Goal: Use online tool/utility: Utilize a website feature to perform a specific function

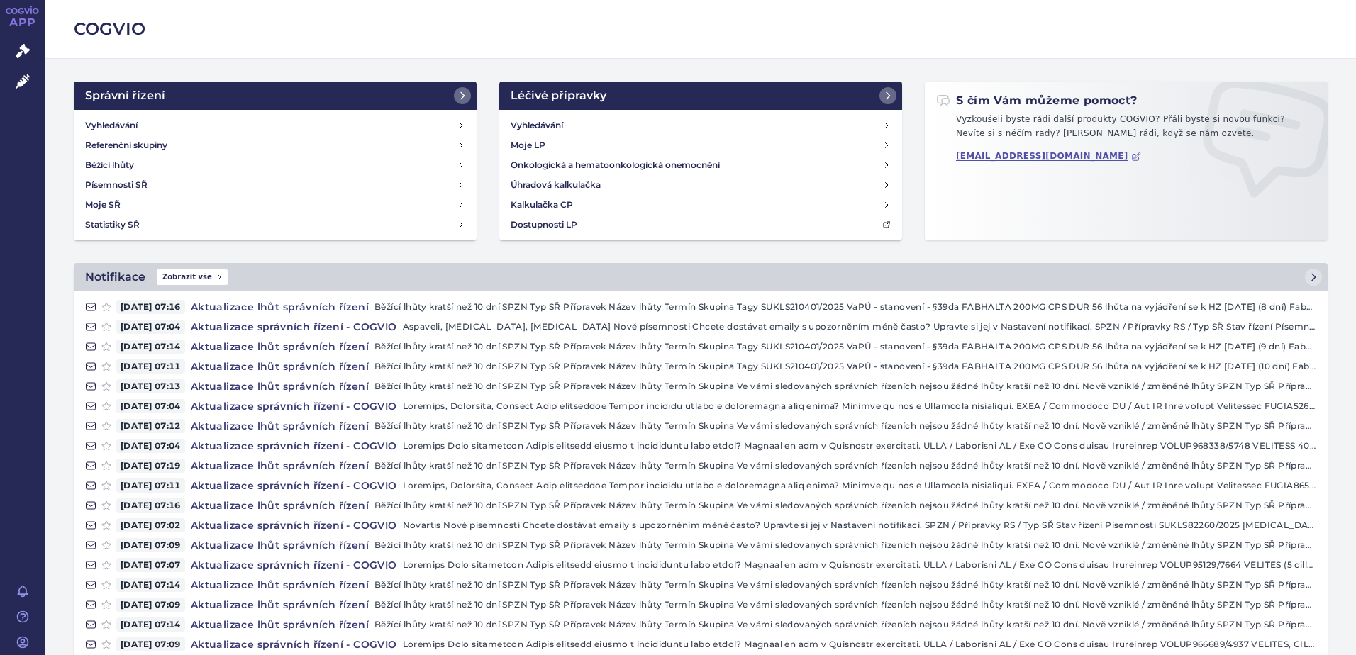
click at [26, 100] on div "APP Správní řízení Léčivé přípravky Notifikace Nápověda Barbora Decker" at bounding box center [22, 327] width 45 height 655
click at [23, 94] on link "Léčivé přípravky" at bounding box center [22, 82] width 45 height 30
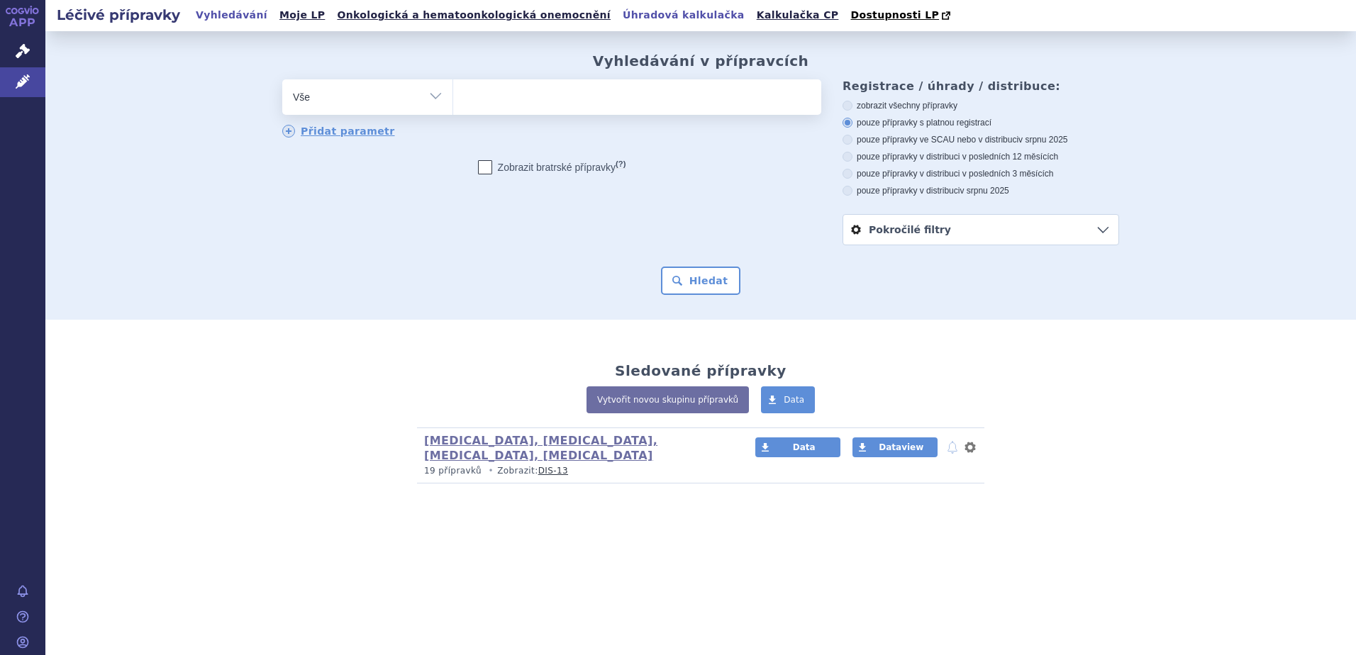
click at [618, 13] on link "Úhradová kalkulačka" at bounding box center [683, 15] width 130 height 19
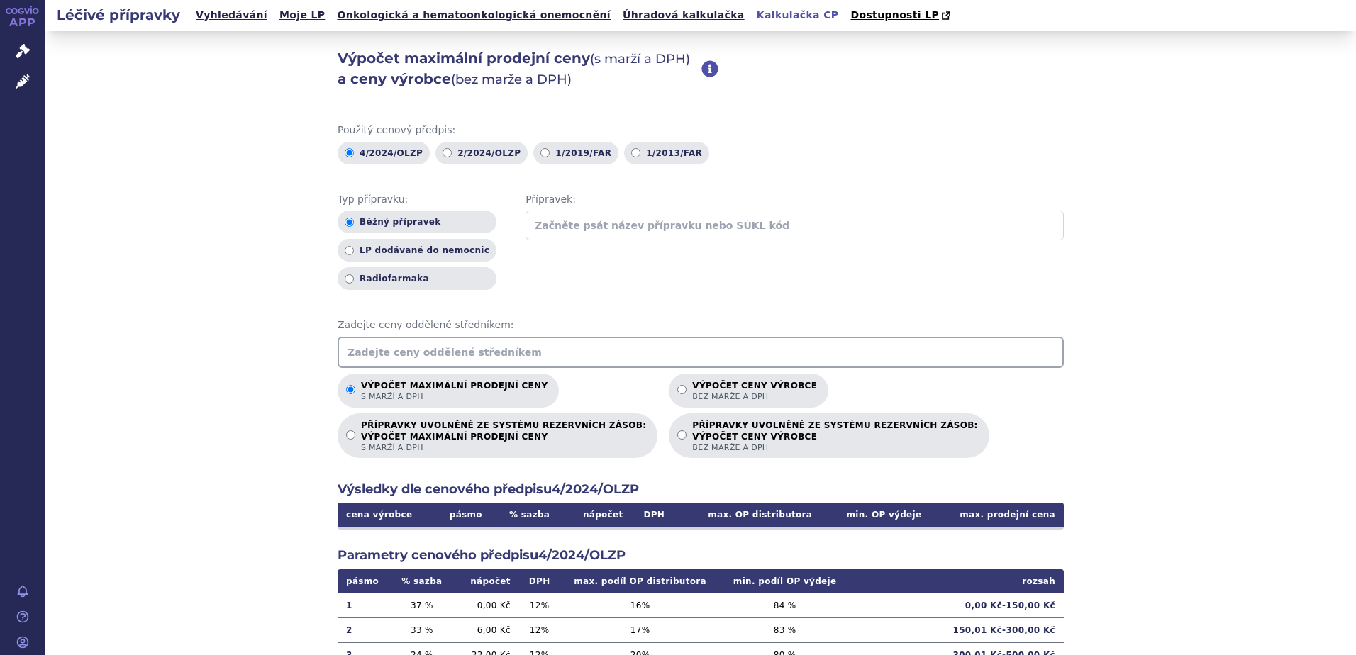
click at [505, 349] on input "text" at bounding box center [701, 352] width 726 height 31
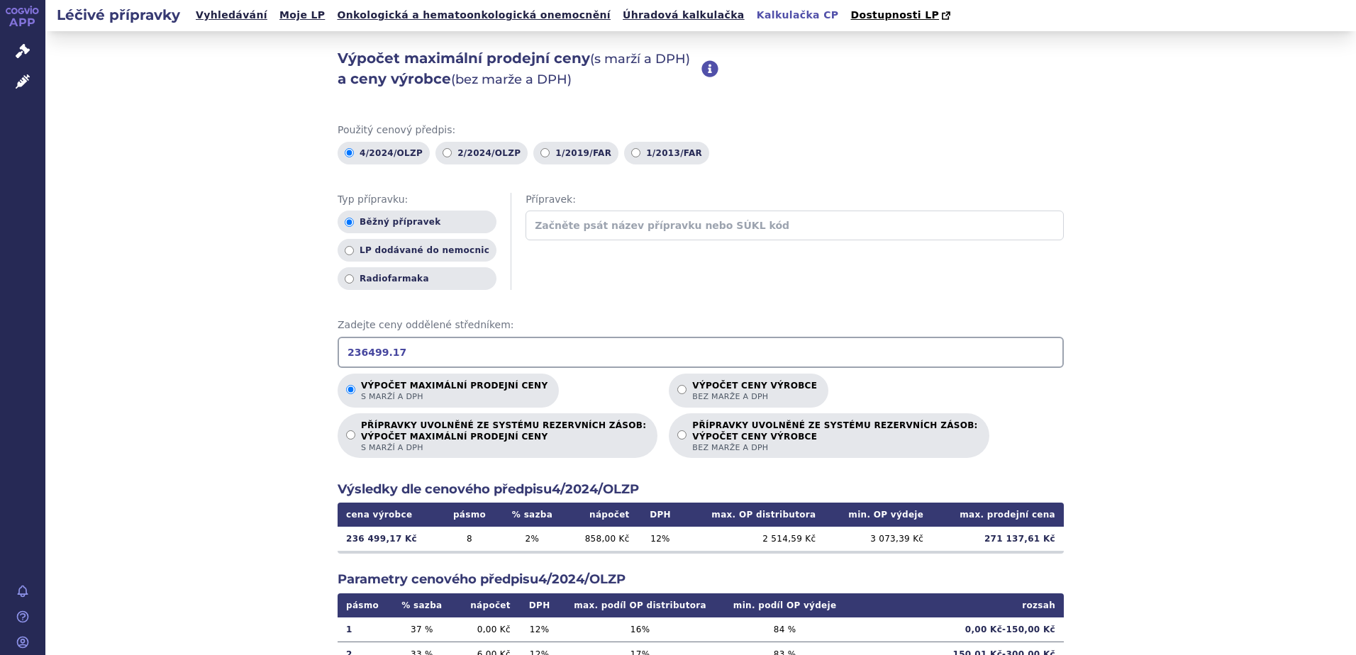
click at [586, 359] on input "236499.17" at bounding box center [701, 352] width 726 height 31
type input "271137.61"
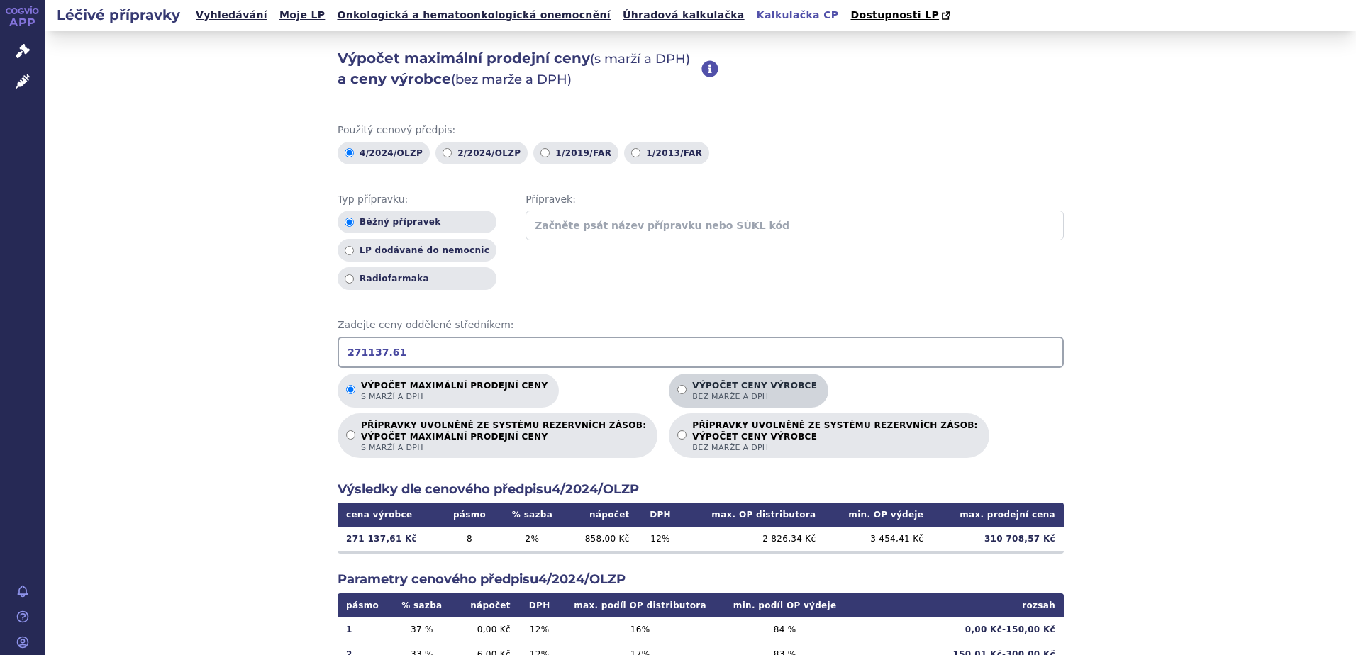
click at [669, 382] on label "Výpočet ceny výrobce bez marže a DPH" at bounding box center [749, 391] width 160 height 34
click at [677, 385] on input "Výpočet ceny výrobce bez marže a DPH" at bounding box center [681, 389] width 9 height 9
radio input "true"
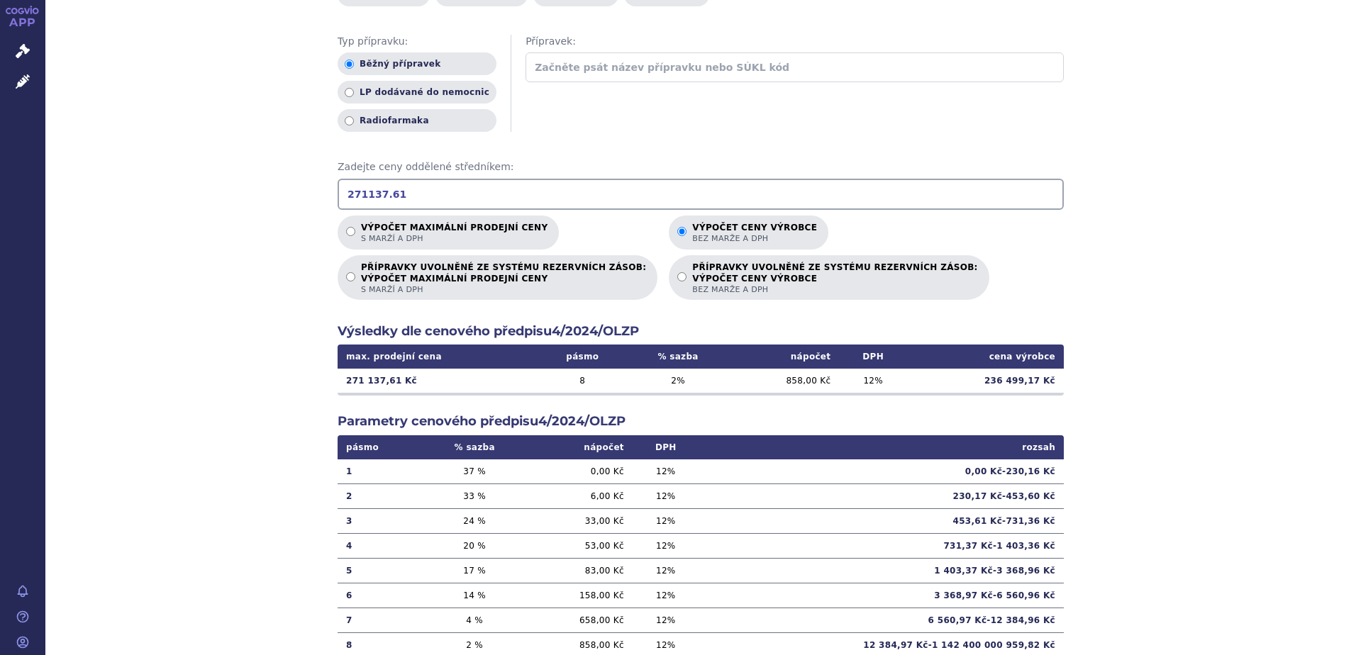
scroll to position [204, 0]
